Goal: Task Accomplishment & Management: Use online tool/utility

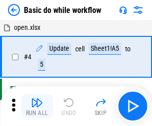
click at [37, 106] on img "button" at bounding box center [37, 103] width 12 height 12
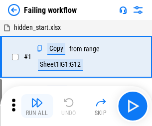
click at [37, 106] on img "button" at bounding box center [37, 103] width 12 height 12
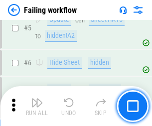
scroll to position [211, 0]
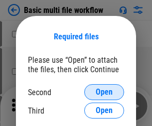
click at [104, 92] on span "Open" at bounding box center [104, 92] width 17 height 8
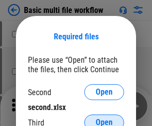
click at [104, 118] on span "Open" at bounding box center [104, 122] width 17 height 8
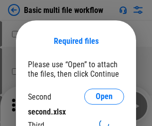
scroll to position [4, 0]
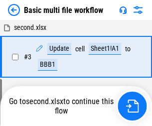
scroll to position [221, 0]
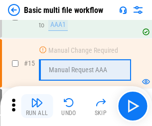
click at [37, 106] on img "button" at bounding box center [37, 103] width 12 height 12
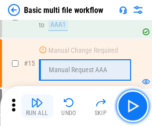
scroll to position [663, 0]
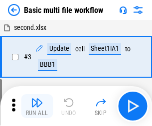
click at [37, 106] on img "button" at bounding box center [37, 103] width 12 height 12
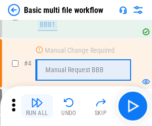
click at [37, 106] on img "button" at bounding box center [37, 103] width 12 height 12
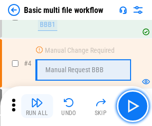
click at [37, 106] on img "button" at bounding box center [37, 103] width 12 height 12
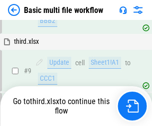
scroll to position [346, 0]
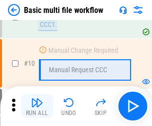
click at [37, 106] on img "button" at bounding box center [37, 103] width 12 height 12
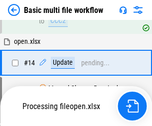
scroll to position [521, 0]
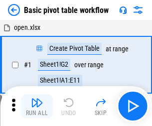
click at [37, 106] on img "button" at bounding box center [37, 103] width 12 height 12
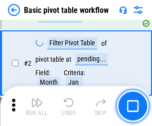
scroll to position [238, 0]
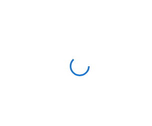
scroll to position [3, 0]
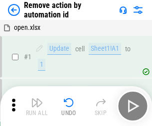
scroll to position [37, 0]
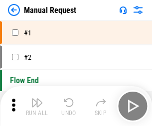
click at [37, 106] on img "button" at bounding box center [37, 103] width 12 height 12
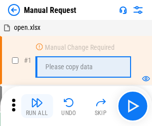
click at [37, 106] on img "button" at bounding box center [37, 103] width 12 height 12
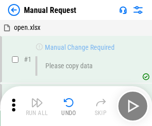
scroll to position [34, 0]
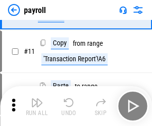
scroll to position [72, 0]
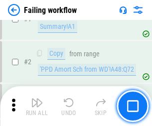
scroll to position [161, 0]
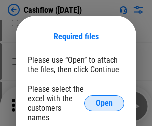
click at [104, 99] on span "Open" at bounding box center [104, 103] width 17 height 8
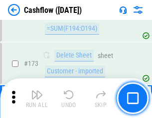
scroll to position [1054, 0]
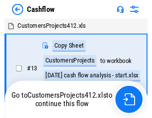
scroll to position [11, 0]
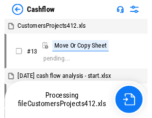
scroll to position [11, 0]
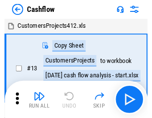
scroll to position [11, 0]
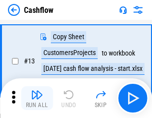
click at [37, 99] on img "button" at bounding box center [37, 95] width 12 height 12
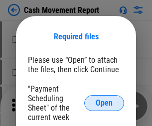
click at [104, 103] on span "Open" at bounding box center [104, 103] width 17 height 8
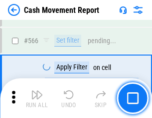
scroll to position [4563, 0]
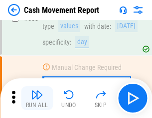
click at [37, 99] on img "button" at bounding box center [37, 95] width 12 height 12
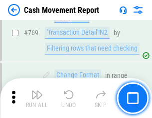
scroll to position [5532, 0]
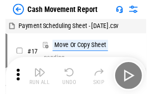
scroll to position [18, 0]
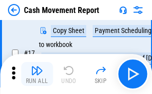
click at [37, 74] on img "button" at bounding box center [37, 70] width 12 height 12
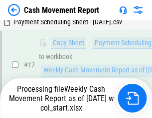
scroll to position [156, 0]
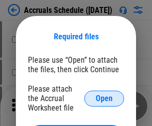
click at [104, 98] on span "Open" at bounding box center [104, 99] width 17 height 8
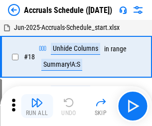
click at [37, 106] on img "button" at bounding box center [37, 103] width 12 height 12
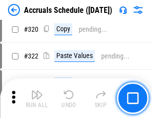
scroll to position [1852, 0]
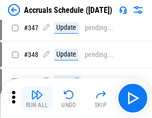
click at [37, 99] on img "button" at bounding box center [37, 95] width 12 height 12
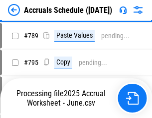
scroll to position [4182, 0]
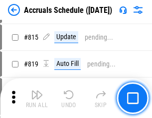
click at [37, 99] on img "button" at bounding box center [37, 95] width 12 height 12
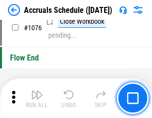
scroll to position [5963, 0]
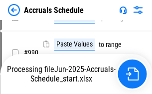
scroll to position [4966, 0]
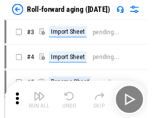
scroll to position [1, 0]
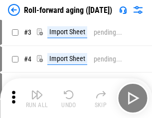
click at [37, 99] on img "button" at bounding box center [37, 95] width 12 height 12
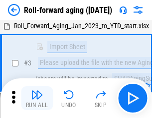
click at [37, 99] on img "button" at bounding box center [37, 95] width 12 height 12
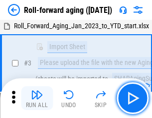
scroll to position [64, 0]
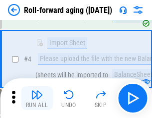
click at [37, 99] on img "button" at bounding box center [37, 95] width 12 height 12
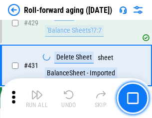
scroll to position [3452, 0]
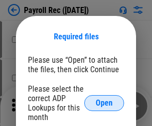
click at [104, 103] on span "Open" at bounding box center [104, 103] width 17 height 8
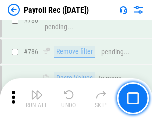
scroll to position [6223, 0]
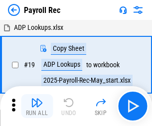
click at [37, 106] on img "button" at bounding box center [37, 103] width 12 height 12
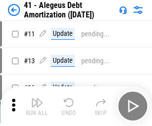
click at [37, 106] on img "button" at bounding box center [37, 103] width 12 height 12
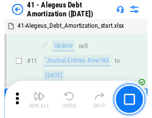
scroll to position [123, 0]
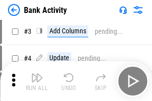
click at [37, 81] on img "button" at bounding box center [37, 78] width 12 height 12
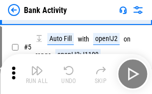
scroll to position [53, 0]
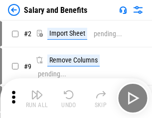
click at [37, 99] on img "button" at bounding box center [37, 95] width 12 height 12
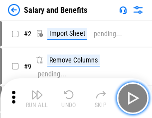
scroll to position [13, 0]
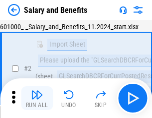
click at [37, 99] on img "button" at bounding box center [37, 95] width 12 height 12
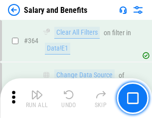
scroll to position [4688, 0]
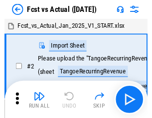
scroll to position [13, 0]
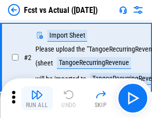
click at [37, 99] on img "button" at bounding box center [37, 95] width 12 height 12
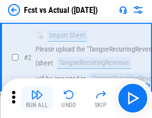
click at [37, 99] on img "button" at bounding box center [37, 95] width 12 height 12
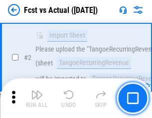
scroll to position [93, 0]
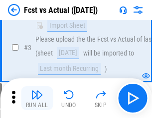
click at [37, 99] on img "button" at bounding box center [37, 95] width 12 height 12
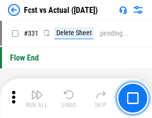
scroll to position [4765, 0]
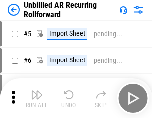
click at [37, 99] on img "button" at bounding box center [37, 95] width 12 height 12
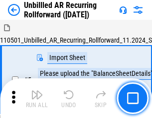
scroll to position [21, 0]
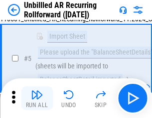
click at [37, 99] on img "button" at bounding box center [37, 95] width 12 height 12
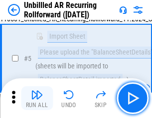
scroll to position [94, 0]
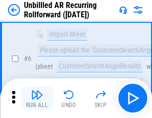
click at [37, 99] on img "button" at bounding box center [37, 95] width 12 height 12
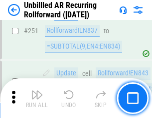
scroll to position [3382, 0]
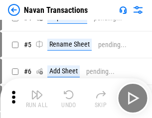
click at [37, 99] on img "button" at bounding box center [37, 95] width 12 height 12
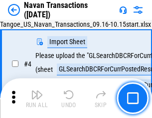
click at [37, 99] on img "button" at bounding box center [37, 95] width 12 height 12
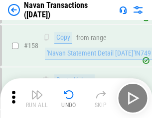
scroll to position [3228, 0]
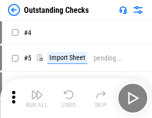
click at [37, 99] on img "button" at bounding box center [37, 95] width 12 height 12
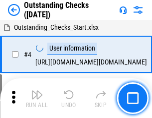
scroll to position [42, 0]
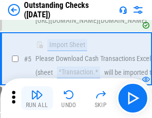
click at [37, 99] on img "button" at bounding box center [37, 95] width 12 height 12
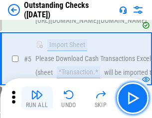
scroll to position [104, 0]
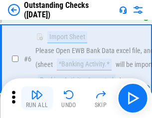
click at [37, 99] on img "button" at bounding box center [37, 95] width 12 height 12
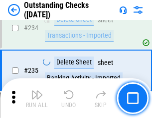
scroll to position [3023, 0]
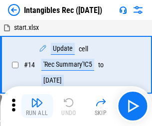
click at [37, 106] on img "button" at bounding box center [37, 103] width 12 height 12
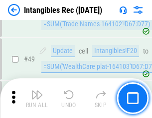
scroll to position [388, 0]
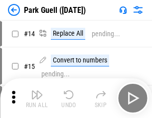
click at [37, 99] on img "button" at bounding box center [37, 95] width 12 height 12
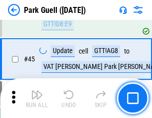
scroll to position [1245, 0]
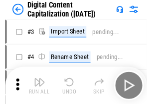
scroll to position [29, 0]
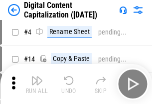
click at [37, 84] on img "button" at bounding box center [37, 80] width 12 height 12
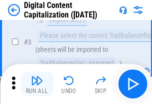
click at [37, 84] on img "button" at bounding box center [37, 80] width 12 height 12
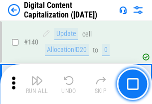
scroll to position [1056, 0]
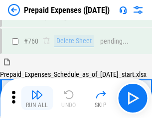
click at [37, 99] on img "button" at bounding box center [37, 95] width 12 height 12
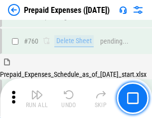
scroll to position [2759, 0]
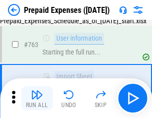
click at [37, 99] on img "button" at bounding box center [37, 95] width 12 height 12
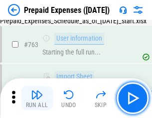
scroll to position [2818, 0]
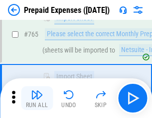
click at [37, 99] on img "button" at bounding box center [37, 95] width 12 height 12
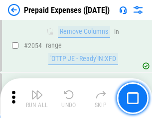
scroll to position [10407, 0]
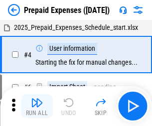
click at [37, 106] on img "button" at bounding box center [37, 103] width 12 height 12
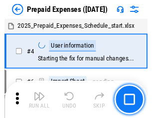
scroll to position [44, 0]
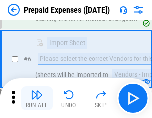
click at [37, 99] on img "button" at bounding box center [37, 95] width 12 height 12
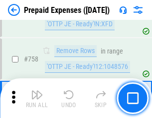
scroll to position [3547, 0]
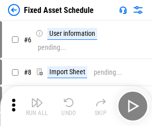
click at [37, 106] on img "button" at bounding box center [37, 103] width 12 height 12
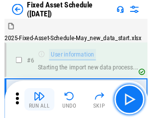
scroll to position [54, 0]
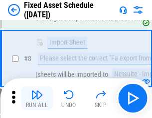
click at [37, 99] on img "button" at bounding box center [37, 95] width 12 height 12
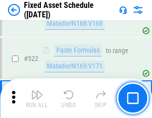
scroll to position [3460, 0]
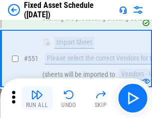
click at [37, 99] on img "button" at bounding box center [37, 95] width 12 height 12
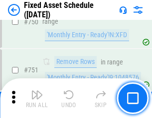
scroll to position [4854, 0]
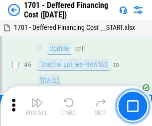
scroll to position [119, 0]
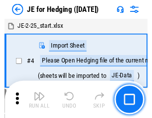
scroll to position [1, 0]
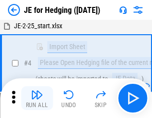
click at [37, 99] on img "button" at bounding box center [37, 95] width 12 height 12
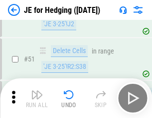
scroll to position [645, 0]
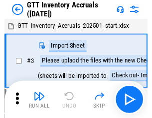
scroll to position [1, 0]
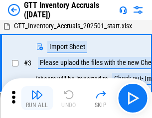
click at [37, 99] on img "button" at bounding box center [37, 95] width 12 height 12
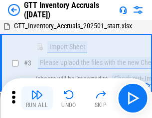
click at [37, 99] on img "button" at bounding box center [37, 95] width 12 height 12
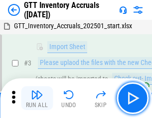
scroll to position [64, 0]
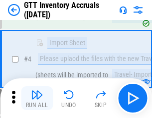
click at [37, 99] on img "button" at bounding box center [37, 95] width 12 height 12
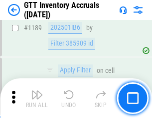
scroll to position [8130, 0]
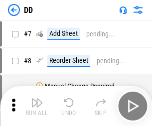
click at [37, 106] on img "button" at bounding box center [37, 103] width 12 height 12
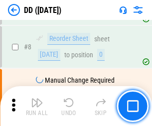
scroll to position [96, 0]
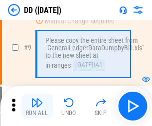
click at [37, 106] on img "button" at bounding box center [37, 103] width 12 height 12
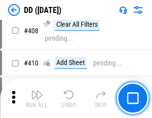
scroll to position [4454, 0]
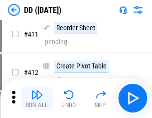
click at [37, 99] on img "button" at bounding box center [37, 95] width 12 height 12
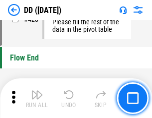
scroll to position [4765, 0]
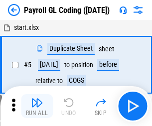
click at [37, 106] on img "button" at bounding box center [37, 103] width 12 height 12
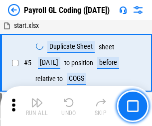
scroll to position [119, 0]
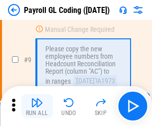
click at [37, 106] on img "button" at bounding box center [37, 103] width 12 height 12
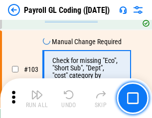
scroll to position [2336, 0]
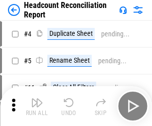
click at [37, 106] on img "button" at bounding box center [37, 103] width 12 height 12
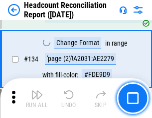
scroll to position [1197, 0]
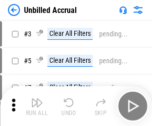
click at [37, 106] on img "button" at bounding box center [37, 103] width 12 height 12
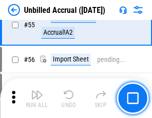
scroll to position [1039, 0]
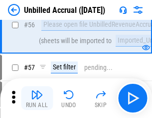
click at [37, 99] on img "button" at bounding box center [37, 95] width 12 height 12
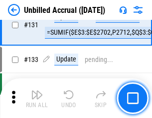
scroll to position [2965, 0]
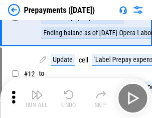
scroll to position [62, 0]
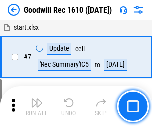
scroll to position [170, 0]
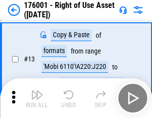
scroll to position [64, 0]
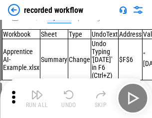
click at [37, 99] on img "button" at bounding box center [37, 95] width 12 height 12
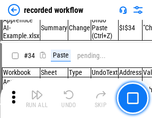
scroll to position [3112, 0]
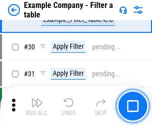
scroll to position [911, 0]
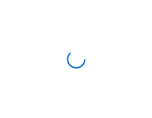
scroll to position [15, 0]
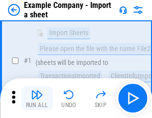
click at [37, 99] on img "button" at bounding box center [37, 95] width 12 height 12
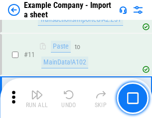
scroll to position [220, 0]
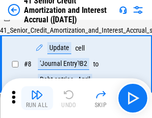
click at [37, 99] on img "button" at bounding box center [37, 95] width 12 height 12
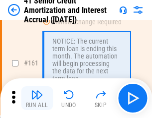
click at [37, 99] on img "button" at bounding box center [37, 95] width 12 height 12
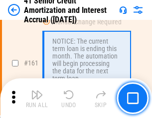
scroll to position [1065, 0]
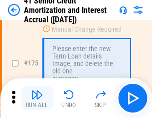
click at [37, 99] on img "button" at bounding box center [37, 95] width 12 height 12
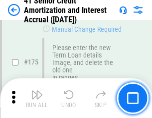
scroll to position [1166, 0]
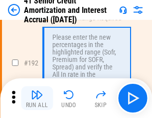
click at [37, 99] on img "button" at bounding box center [37, 95] width 12 height 12
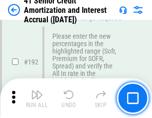
scroll to position [1270, 0]
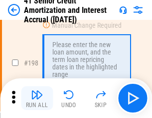
click at [37, 99] on img "button" at bounding box center [37, 95] width 12 height 12
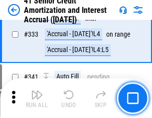
scroll to position [2543, 0]
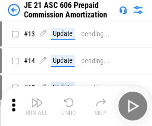
click at [37, 99] on img "button" at bounding box center [37, 103] width 12 height 12
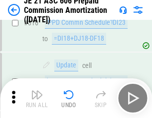
scroll to position [1859, 0]
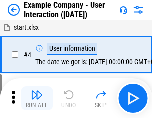
click at [37, 99] on img "button" at bounding box center [37, 95] width 12 height 12
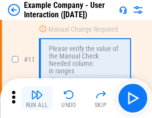
click at [37, 99] on img "button" at bounding box center [37, 95] width 12 height 12
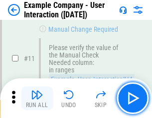
scroll to position [216, 0]
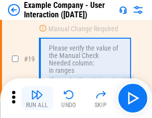
click at [37, 99] on img "button" at bounding box center [37, 95] width 12 height 12
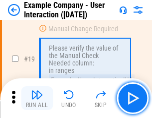
click at [37, 99] on img "button" at bounding box center [37, 95] width 12 height 12
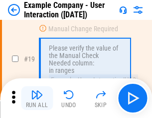
click at [37, 99] on img "button" at bounding box center [37, 95] width 12 height 12
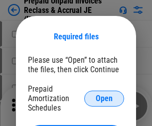
click at [104, 98] on span "Open" at bounding box center [104, 99] width 17 height 8
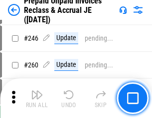
scroll to position [1344, 0]
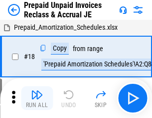
click at [37, 99] on img "button" at bounding box center [37, 95] width 12 height 12
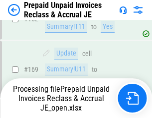
scroll to position [1293, 0]
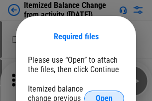
click at [104, 95] on span "Open" at bounding box center [104, 99] width 17 height 8
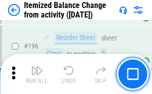
scroll to position [1916, 0]
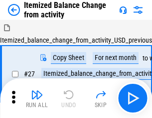
scroll to position [15, 0]
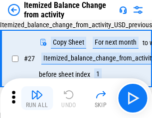
click at [37, 99] on img "button" at bounding box center [37, 95] width 12 height 12
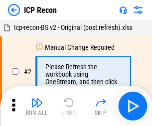
scroll to position [4, 0]
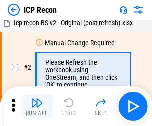
click at [37, 106] on img "button" at bounding box center [37, 103] width 12 height 12
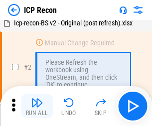
click at [37, 106] on img "button" at bounding box center [37, 103] width 12 height 12
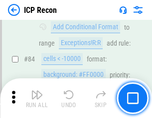
scroll to position [976, 0]
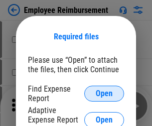
click at [104, 94] on span "Open" at bounding box center [104, 94] width 17 height 8
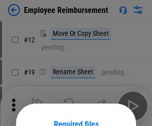
scroll to position [88, 0]
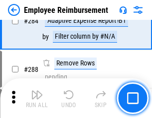
scroll to position [2706, 0]
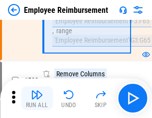
click at [37, 99] on img "button" at bounding box center [37, 95] width 12 height 12
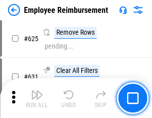
scroll to position [5961, 0]
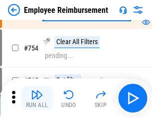
click at [37, 99] on img "button" at bounding box center [37, 95] width 12 height 12
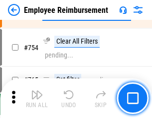
click at [37, 99] on img "button" at bounding box center [37, 95] width 12 height 12
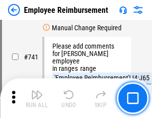
scroll to position [6985, 0]
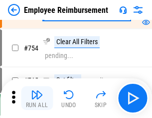
click at [37, 99] on img "button" at bounding box center [37, 95] width 12 height 12
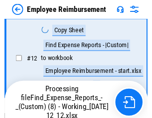
scroll to position [203, 0]
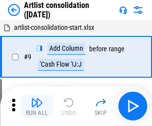
click at [37, 106] on img "button" at bounding box center [37, 103] width 12 height 12
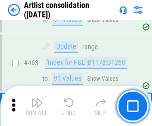
scroll to position [4359, 0]
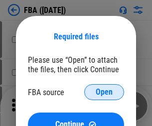
click at [104, 92] on span "Open" at bounding box center [104, 92] width 17 height 8
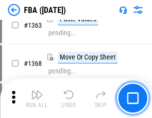
scroll to position [10575, 0]
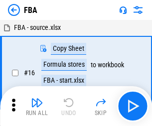
scroll to position [10, 0]
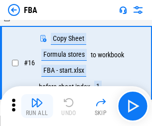
click at [37, 106] on img "button" at bounding box center [37, 103] width 12 height 12
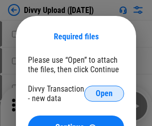
click at [104, 94] on span "Open" at bounding box center [104, 94] width 17 height 8
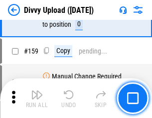
scroll to position [1031, 0]
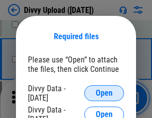
click at [104, 94] on span "Open" at bounding box center [104, 94] width 17 height 8
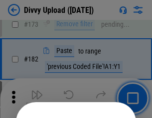
scroll to position [1118, 0]
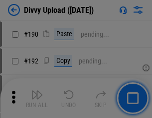
scroll to position [1256, 0]
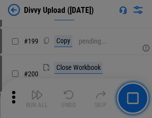
scroll to position [1448, 0]
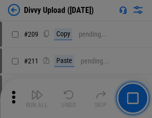
scroll to position [1691, 0]
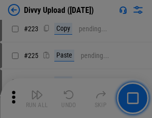
scroll to position [1987, 0]
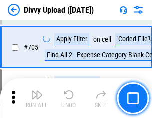
scroll to position [6810, 0]
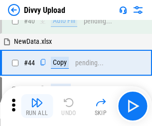
click at [37, 106] on img "button" at bounding box center [37, 103] width 12 height 12
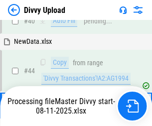
scroll to position [110, 0]
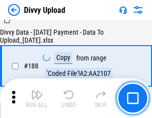
scroll to position [1172, 0]
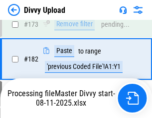
scroll to position [1114, 0]
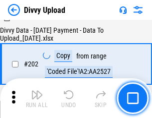
scroll to position [1611, 0]
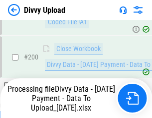
scroll to position [1553, 0]
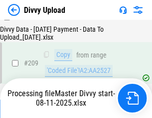
scroll to position [1830, 0]
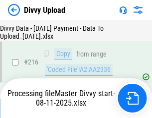
scroll to position [2050, 0]
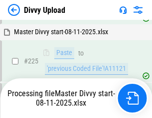
scroll to position [2363, 0]
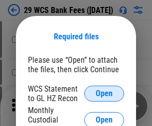
click at [104, 94] on span "Open" at bounding box center [104, 94] width 17 height 8
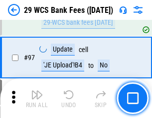
scroll to position [970, 0]
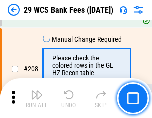
click at [37, 99] on img "button" at bounding box center [37, 95] width 12 height 12
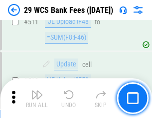
scroll to position [5009, 0]
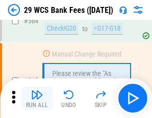
click at [37, 99] on img "button" at bounding box center [37, 95] width 12 height 12
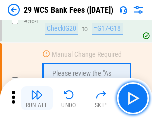
scroll to position [5384, 0]
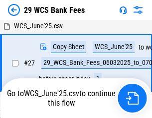
scroll to position [199, 0]
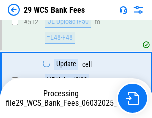
scroll to position [5315, 0]
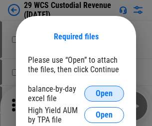
click at [104, 94] on span "Open" at bounding box center [104, 94] width 17 height 8
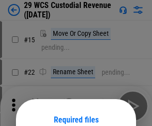
scroll to position [83, 0]
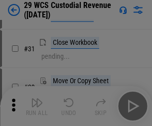
scroll to position [214, 0]
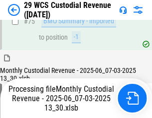
scroll to position [1040, 0]
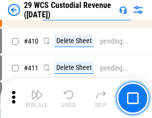
click at [37, 99] on img "button" at bounding box center [37, 95] width 12 height 12
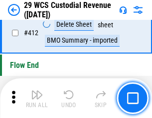
scroll to position [4754, 0]
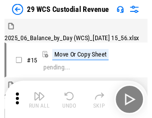
scroll to position [24, 0]
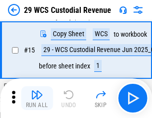
click at [37, 99] on img "button" at bounding box center [37, 95] width 12 height 12
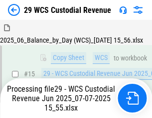
scroll to position [226, 0]
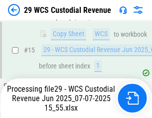
scroll to position [226, 0]
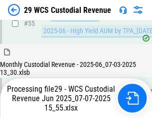
scroll to position [1040, 0]
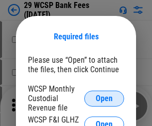
click at [104, 98] on span "Open" at bounding box center [104, 99] width 17 height 8
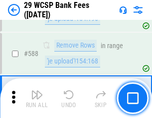
scroll to position [3919, 0]
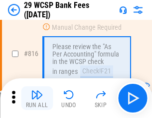
click at [37, 99] on img "button" at bounding box center [37, 95] width 12 height 12
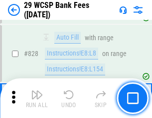
scroll to position [6317, 0]
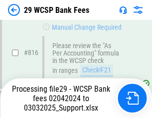
scroll to position [6071, 0]
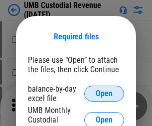
click at [104, 94] on span "Open" at bounding box center [104, 94] width 17 height 8
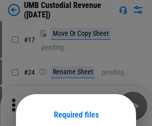
scroll to position [78, 0]
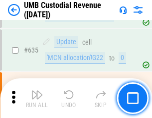
scroll to position [5210, 0]
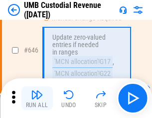
click at [37, 99] on img "button" at bounding box center [37, 95] width 12 height 12
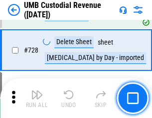
scroll to position [6141, 0]
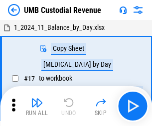
scroll to position [7, 0]
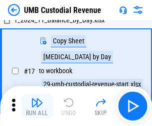
click at [37, 106] on img "button" at bounding box center [37, 103] width 12 height 12
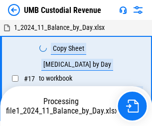
scroll to position [7, 0]
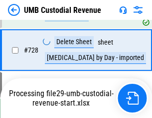
scroll to position [6118, 0]
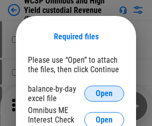
click at [104, 94] on span "Open" at bounding box center [104, 94] width 17 height 8
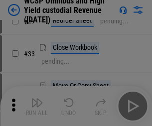
scroll to position [227, 0]
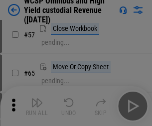
scroll to position [434, 0]
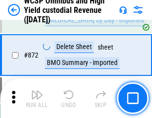
scroll to position [8426, 0]
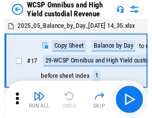
scroll to position [5, 0]
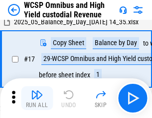
click at [37, 99] on img "button" at bounding box center [37, 95] width 12 height 12
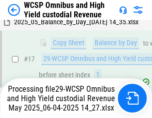
scroll to position [207, 0]
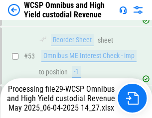
scroll to position [728, 0]
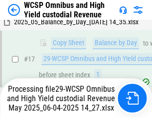
scroll to position [207, 0]
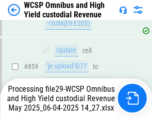
scroll to position [8403, 0]
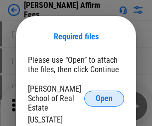
click at [104, 95] on span "Open" at bounding box center [104, 99] width 17 height 8
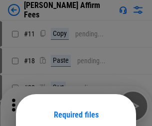
scroll to position [78, 0]
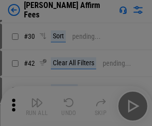
scroll to position [203, 0]
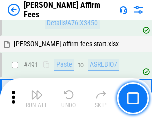
scroll to position [2707, 0]
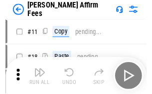
scroll to position [10, 0]
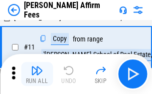
click at [37, 74] on img "button" at bounding box center [37, 70] width 12 height 12
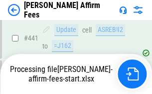
scroll to position [2611, 0]
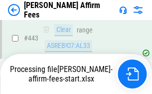
scroll to position [2611, 0]
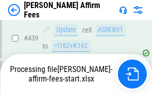
scroll to position [2611, 0]
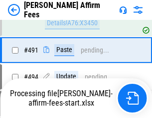
scroll to position [2707, 0]
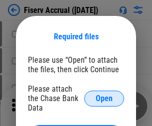
click at [104, 95] on span "Open" at bounding box center [104, 99] width 17 height 8
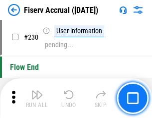
scroll to position [3155, 0]
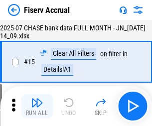
click at [37, 106] on img "button" at bounding box center [37, 103] width 12 height 12
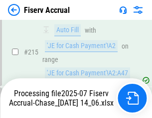
scroll to position [3083, 0]
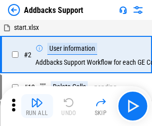
click at [37, 99] on img "button" at bounding box center [37, 103] width 12 height 12
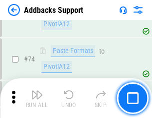
scroll to position [725, 0]
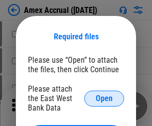
click at [104, 98] on span "Open" at bounding box center [104, 99] width 17 height 8
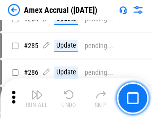
scroll to position [2656, 0]
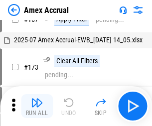
click at [37, 106] on img "button" at bounding box center [37, 103] width 12 height 12
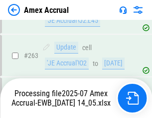
scroll to position [2843, 0]
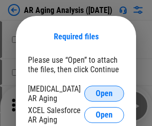
click at [104, 92] on span "Open" at bounding box center [104, 94] width 17 height 8
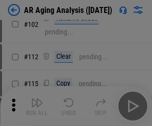
scroll to position [137, 0]
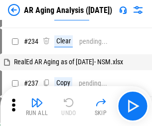
scroll to position [10, 0]
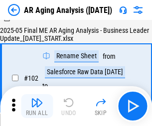
click at [37, 106] on img "button" at bounding box center [37, 103] width 12 height 12
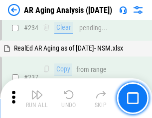
scroll to position [1543, 0]
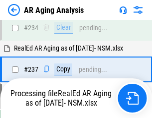
scroll to position [1532, 0]
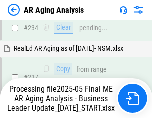
scroll to position [1532, 0]
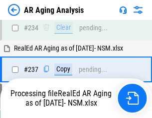
scroll to position [1532, 0]
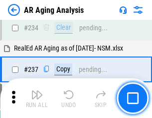
scroll to position [1532, 0]
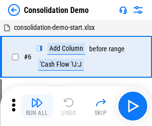
click at [37, 106] on img "button" at bounding box center [37, 103] width 12 height 12
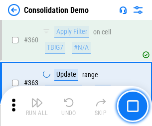
scroll to position [3337, 0]
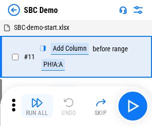
click at [37, 106] on img "button" at bounding box center [37, 103] width 12 height 12
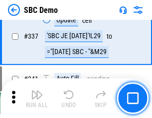
scroll to position [2619, 0]
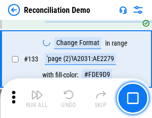
scroll to position [1182, 0]
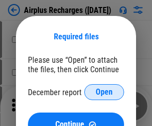
click at [104, 92] on span "Open" at bounding box center [104, 92] width 17 height 8
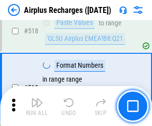
scroll to position [4284, 0]
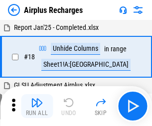
click at [37, 106] on img "button" at bounding box center [37, 103] width 12 height 12
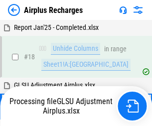
scroll to position [44, 0]
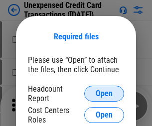
click at [104, 94] on span "Open" at bounding box center [104, 94] width 17 height 8
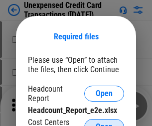
click at [104, 123] on span "Open" at bounding box center [104, 127] width 17 height 8
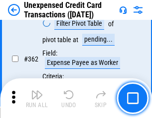
scroll to position [2560, 0]
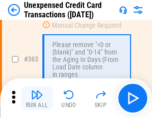
click at [37, 99] on img "button" at bounding box center [37, 95] width 12 height 12
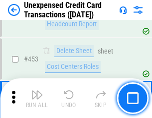
scroll to position [3395, 0]
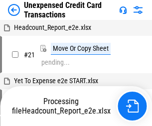
scroll to position [15, 0]
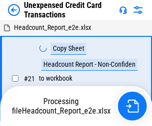
scroll to position [15, 0]
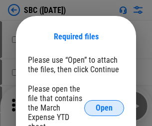
click at [104, 108] on span "Open" at bounding box center [104, 108] width 17 height 8
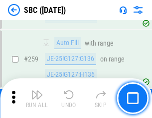
scroll to position [1945, 0]
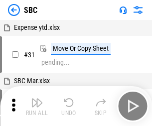
scroll to position [10, 0]
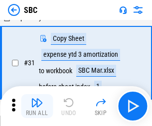
click at [37, 106] on img "button" at bounding box center [37, 103] width 12 height 12
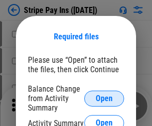
click at [104, 98] on span "Open" at bounding box center [104, 99] width 17 height 8
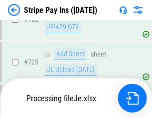
scroll to position [5242, 0]
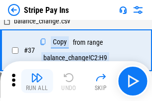
click at [37, 81] on img "button" at bounding box center [37, 78] width 12 height 12
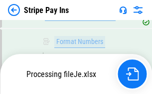
scroll to position [5220, 0]
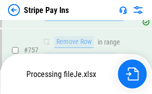
scroll to position [5220, 0]
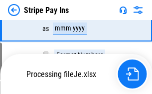
scroll to position [5220, 0]
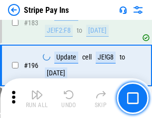
scroll to position [1348, 0]
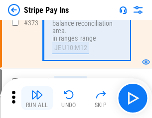
click at [37, 99] on img "button" at bounding box center [37, 95] width 12 height 12
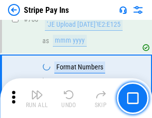
scroll to position [5208, 0]
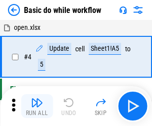
click at [37, 106] on img "button" at bounding box center [37, 103] width 12 height 12
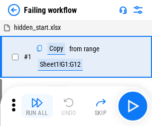
click at [37, 106] on img "button" at bounding box center [37, 103] width 12 height 12
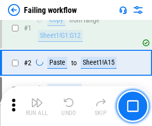
scroll to position [211, 0]
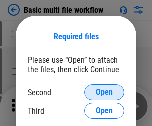
click at [104, 92] on span "Open" at bounding box center [104, 92] width 17 height 8
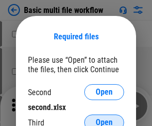
click at [104, 118] on span "Open" at bounding box center [104, 122] width 17 height 8
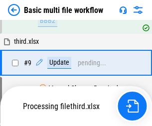
scroll to position [346, 0]
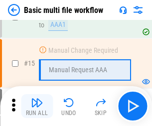
click at [37, 106] on img "button" at bounding box center [37, 103] width 12 height 12
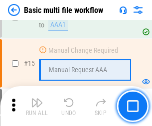
scroll to position [663, 0]
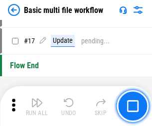
click at [37, 106] on img "button" at bounding box center [37, 103] width 12 height 12
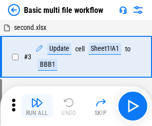
click at [37, 106] on img "button" at bounding box center [37, 103] width 12 height 12
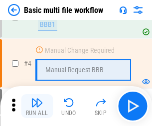
click at [37, 106] on img "button" at bounding box center [37, 103] width 12 height 12
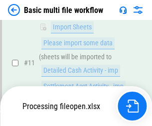
scroll to position [466, 0]
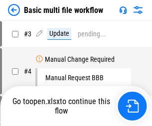
scroll to position [40, 0]
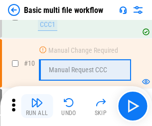
click at [37, 106] on img "button" at bounding box center [37, 103] width 12 height 12
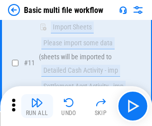
click at [37, 106] on img "button" at bounding box center [37, 103] width 12 height 12
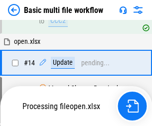
scroll to position [521, 0]
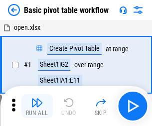
click at [37, 106] on img "button" at bounding box center [37, 103] width 12 height 12
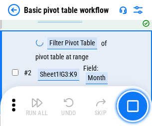
scroll to position [238, 0]
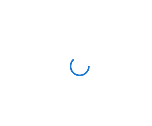
scroll to position [3, 0]
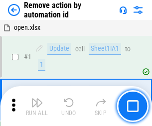
scroll to position [37, 0]
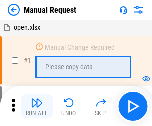
click at [37, 106] on img "button" at bounding box center [37, 103] width 12 height 12
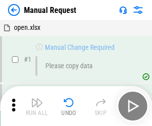
scroll to position [34, 0]
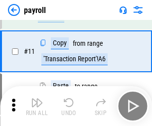
scroll to position [72, 0]
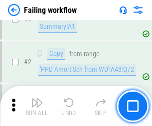
scroll to position [161, 0]
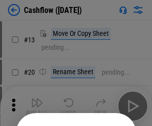
scroll to position [97, 0]
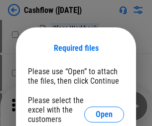
scroll to position [109, 0]
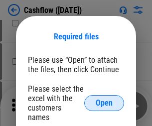
click at [104, 99] on span "Open" at bounding box center [104, 103] width 17 height 8
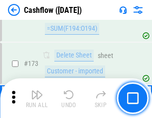
scroll to position [1054, 0]
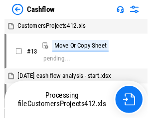
scroll to position [11, 0]
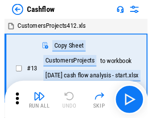
scroll to position [11, 0]
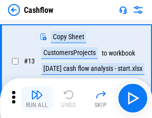
click at [37, 99] on img "button" at bounding box center [37, 95] width 12 height 12
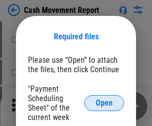
click at [104, 103] on span "Open" at bounding box center [104, 103] width 17 height 8
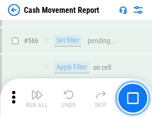
scroll to position [4563, 0]
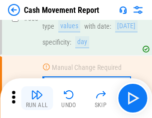
click at [37, 99] on img "button" at bounding box center [37, 95] width 12 height 12
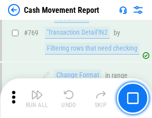
scroll to position [5532, 0]
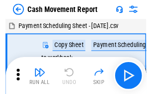
scroll to position [18, 0]
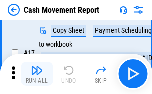
click at [37, 74] on img "button" at bounding box center [37, 70] width 12 height 12
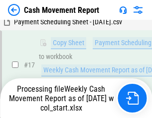
scroll to position [207, 0]
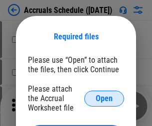
click at [104, 98] on span "Open" at bounding box center [104, 99] width 17 height 8
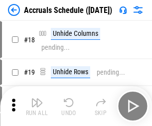
scroll to position [96, 0]
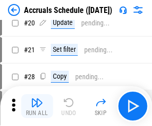
click at [37, 106] on img "button" at bounding box center [37, 103] width 12 height 12
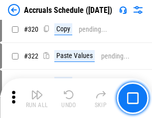
scroll to position [1852, 0]
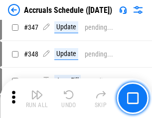
click at [37, 99] on img "button" at bounding box center [37, 95] width 12 height 12
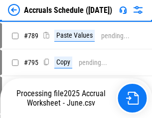
scroll to position [4182, 0]
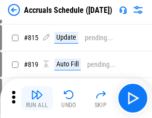
click at [37, 99] on img "button" at bounding box center [37, 95] width 12 height 12
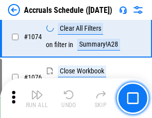
scroll to position [5963, 0]
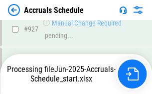
scroll to position [5263, 0]
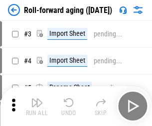
click at [37, 99] on img "button" at bounding box center [37, 103] width 12 height 12
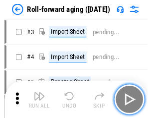
scroll to position [1, 0]
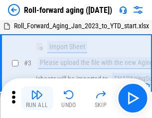
click at [37, 99] on img "button" at bounding box center [37, 95] width 12 height 12
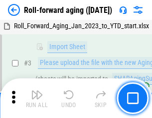
scroll to position [64, 0]
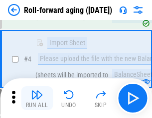
click at [37, 99] on img "button" at bounding box center [37, 95] width 12 height 12
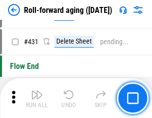
scroll to position [3452, 0]
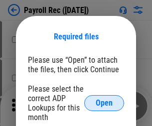
click at [104, 103] on span "Open" at bounding box center [104, 103] width 17 height 8
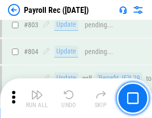
scroll to position [6325, 0]
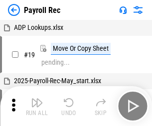
click at [37, 106] on img "button" at bounding box center [37, 103] width 12 height 12
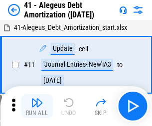
click at [37, 106] on img "button" at bounding box center [37, 103] width 12 height 12
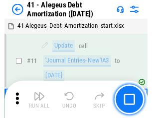
scroll to position [123, 0]
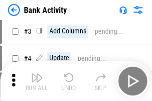
click at [37, 81] on img "button" at bounding box center [37, 78] width 12 height 12
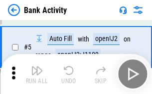
scroll to position [53, 0]
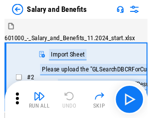
scroll to position [13, 0]
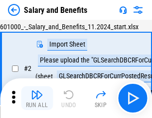
click at [37, 99] on img "button" at bounding box center [37, 95] width 12 height 12
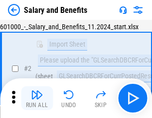
click at [37, 99] on img "button" at bounding box center [37, 95] width 12 height 12
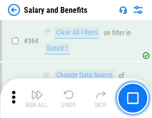
scroll to position [4688, 0]
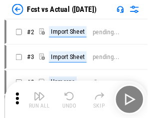
scroll to position [13, 0]
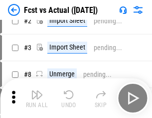
click at [37, 99] on img "button" at bounding box center [37, 95] width 12 height 12
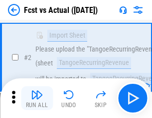
click at [37, 99] on img "button" at bounding box center [37, 95] width 12 height 12
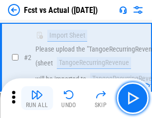
scroll to position [93, 0]
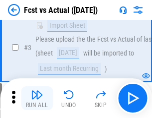
click at [37, 99] on img "button" at bounding box center [37, 95] width 12 height 12
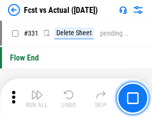
scroll to position [4765, 0]
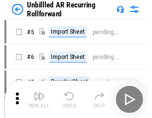
scroll to position [21, 0]
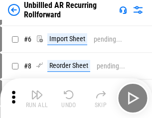
click at [37, 99] on img "button" at bounding box center [37, 95] width 12 height 12
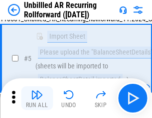
click at [37, 99] on img "button" at bounding box center [37, 95] width 12 height 12
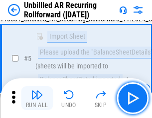
scroll to position [94, 0]
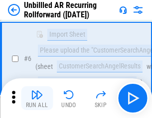
click at [37, 99] on img "button" at bounding box center [37, 95] width 12 height 12
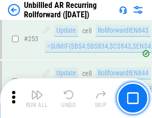
scroll to position [3382, 0]
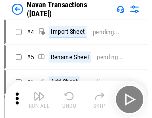
scroll to position [16, 0]
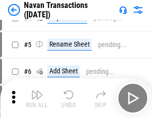
click at [37, 99] on img "button" at bounding box center [37, 95] width 12 height 12
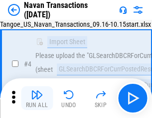
click at [37, 99] on img "button" at bounding box center [37, 95] width 12 height 12
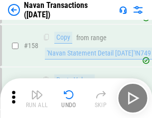
scroll to position [3228, 0]
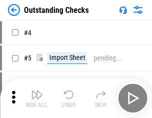
click at [37, 99] on img "button" at bounding box center [37, 95] width 12 height 12
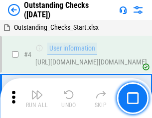
scroll to position [42, 0]
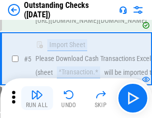
click at [37, 99] on img "button" at bounding box center [37, 95] width 12 height 12
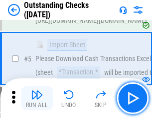
scroll to position [104, 0]
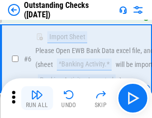
click at [37, 99] on img "button" at bounding box center [37, 95] width 12 height 12
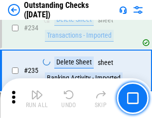
scroll to position [3023, 0]
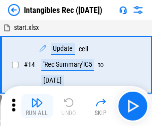
click at [37, 106] on img "button" at bounding box center [37, 103] width 12 height 12
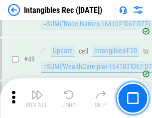
scroll to position [388, 0]
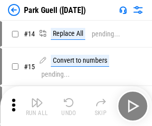
click at [37, 99] on img "button" at bounding box center [37, 103] width 12 height 12
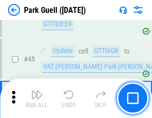
scroll to position [1245, 0]
